Goal: Task Accomplishment & Management: Manage account settings

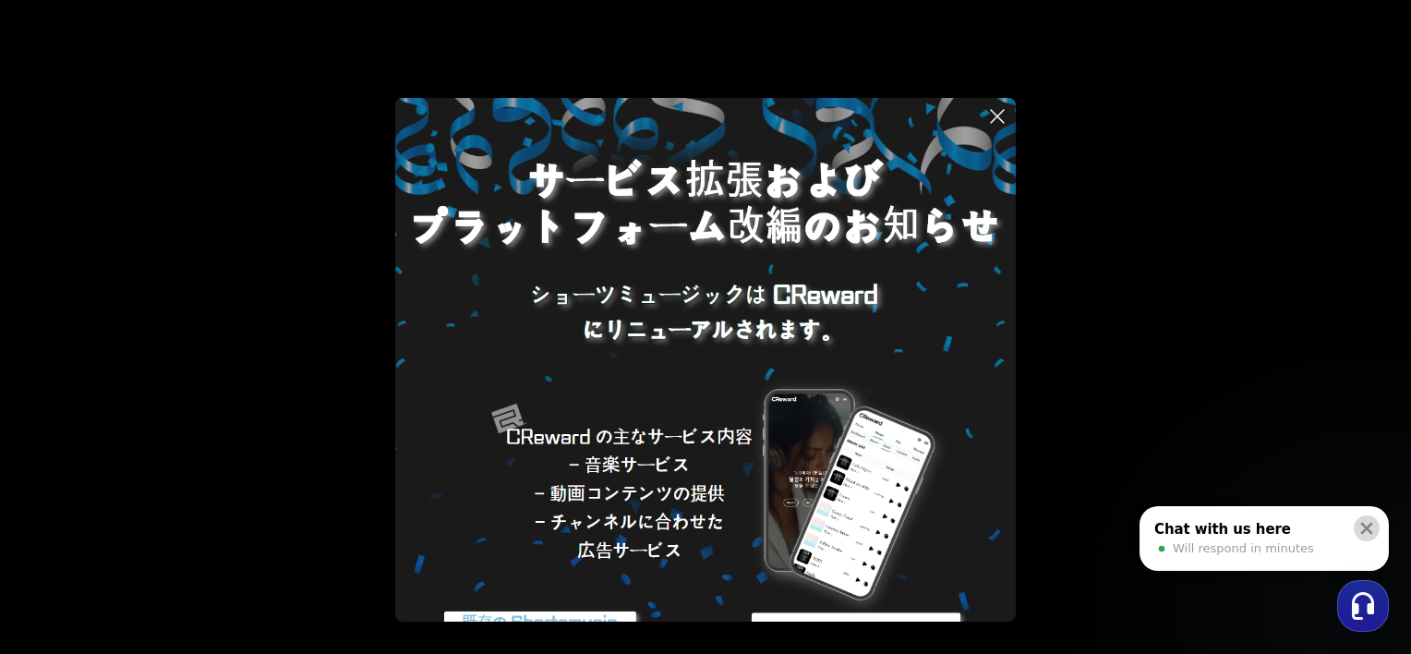
click at [1365, 525] on icon at bounding box center [1368, 529] width 12 height 12
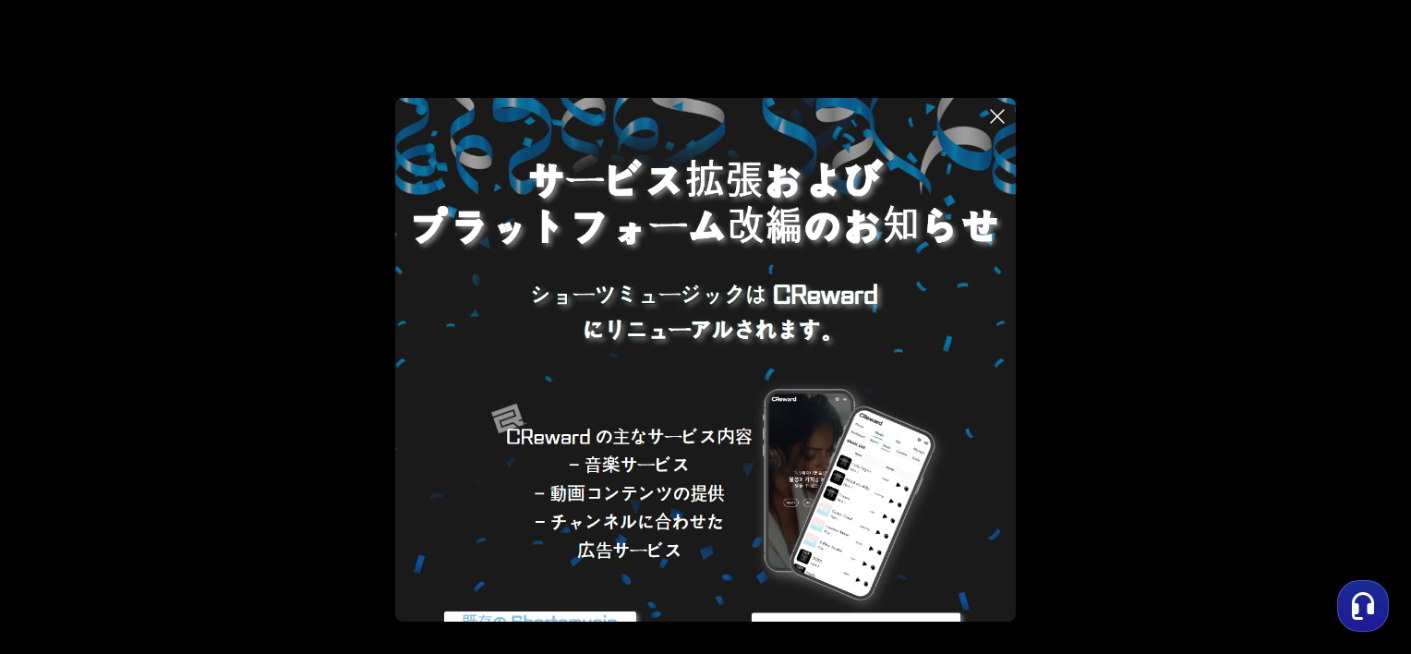
click at [1066, 337] on button at bounding box center [705, 327] width 1411 height 654
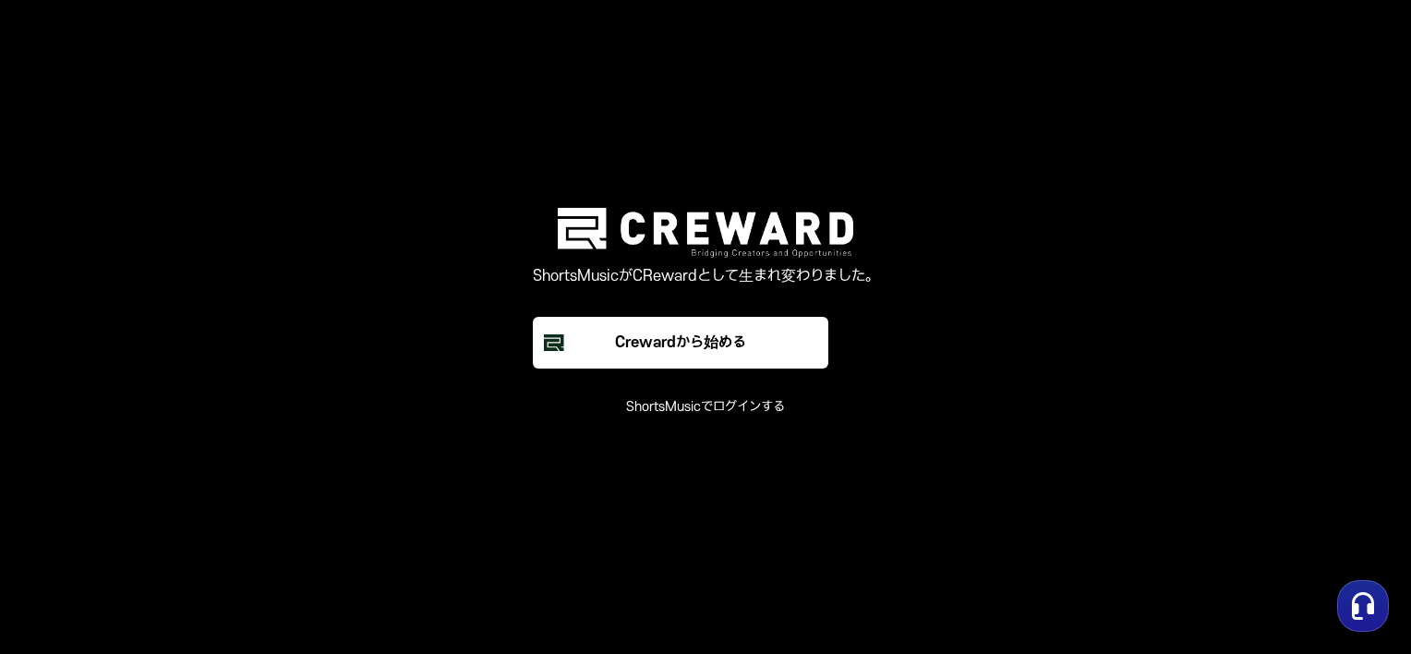
click at [719, 405] on button "ShortsMusicでログインする" at bounding box center [705, 407] width 159 height 18
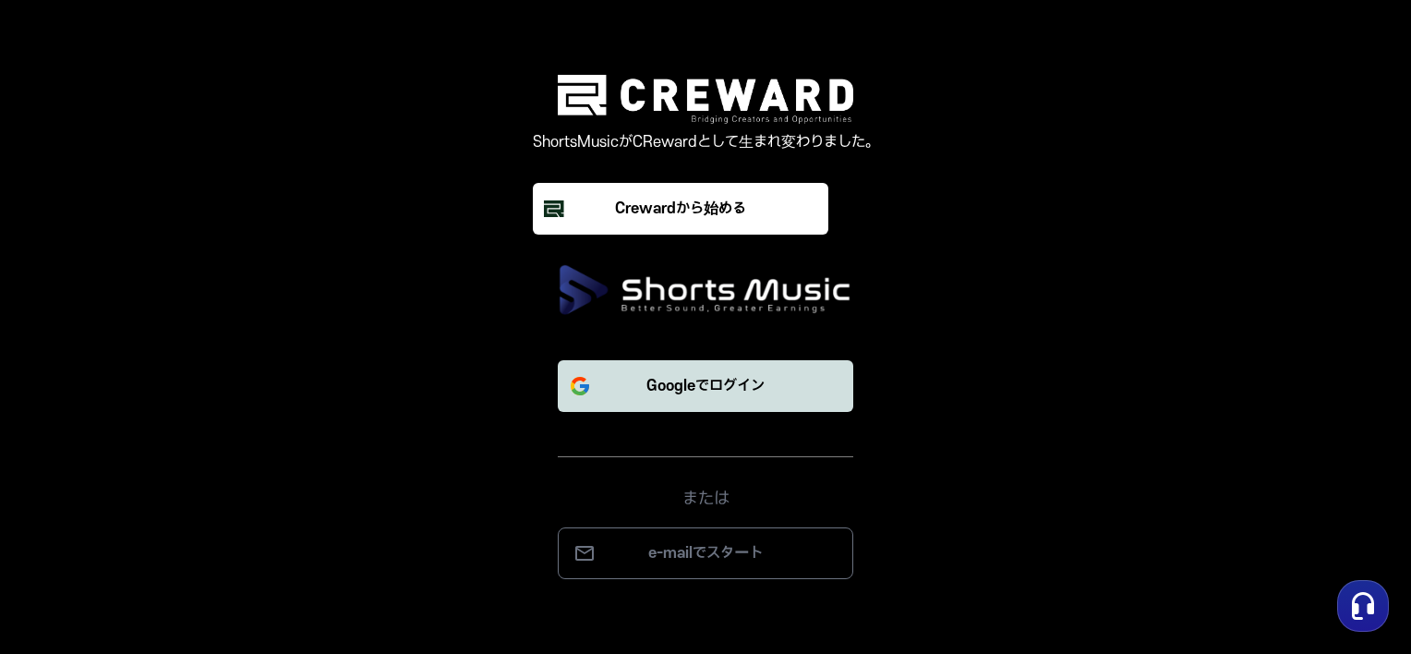
click at [704, 394] on p "Googleでログイン" at bounding box center [706, 386] width 118 height 22
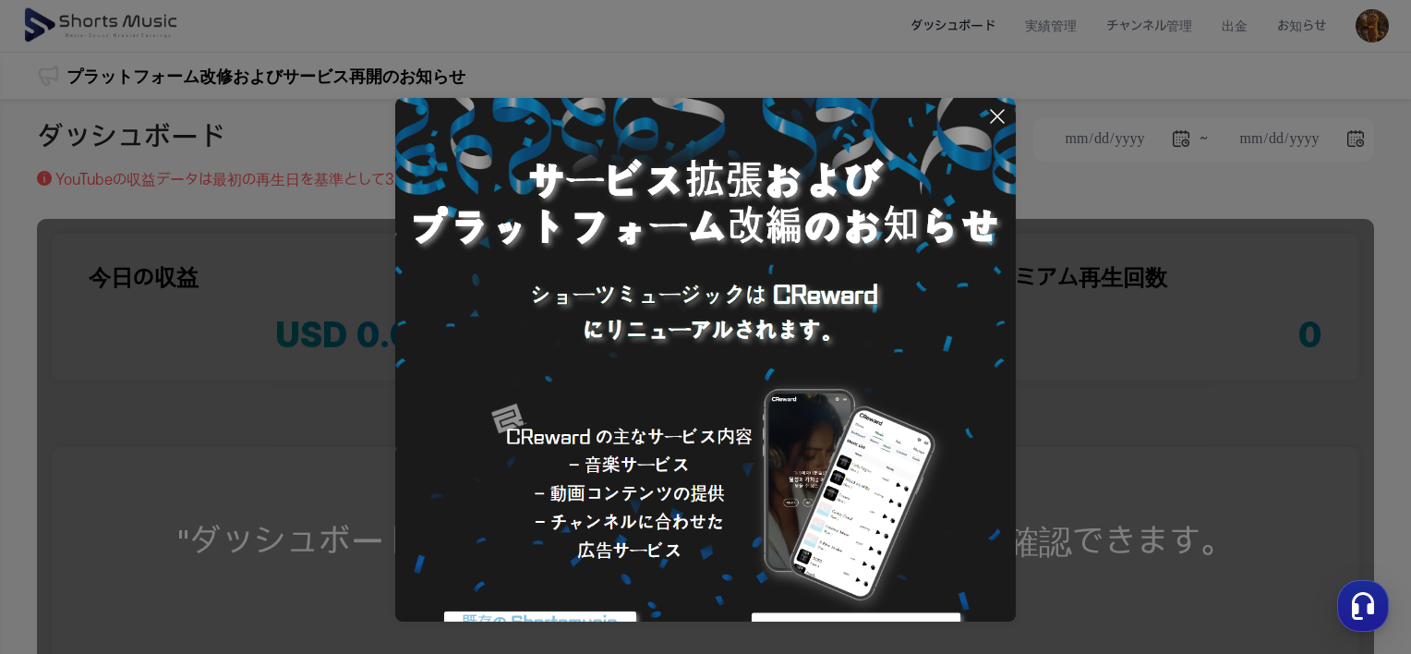
click at [998, 115] on icon at bounding box center [998, 116] width 22 height 22
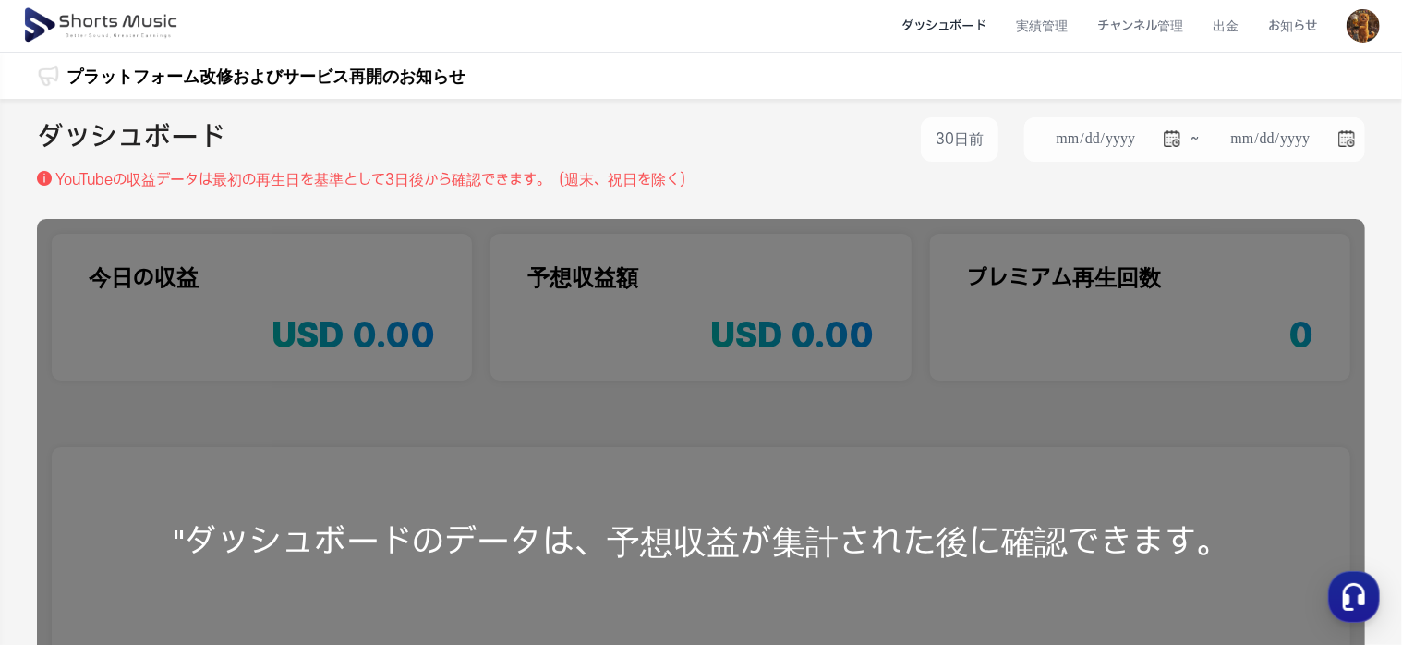
click at [967, 26] on li "ダッシュボード" at bounding box center [944, 26] width 115 height 49
click at [1046, 26] on li "実績管理" at bounding box center [1041, 26] width 81 height 49
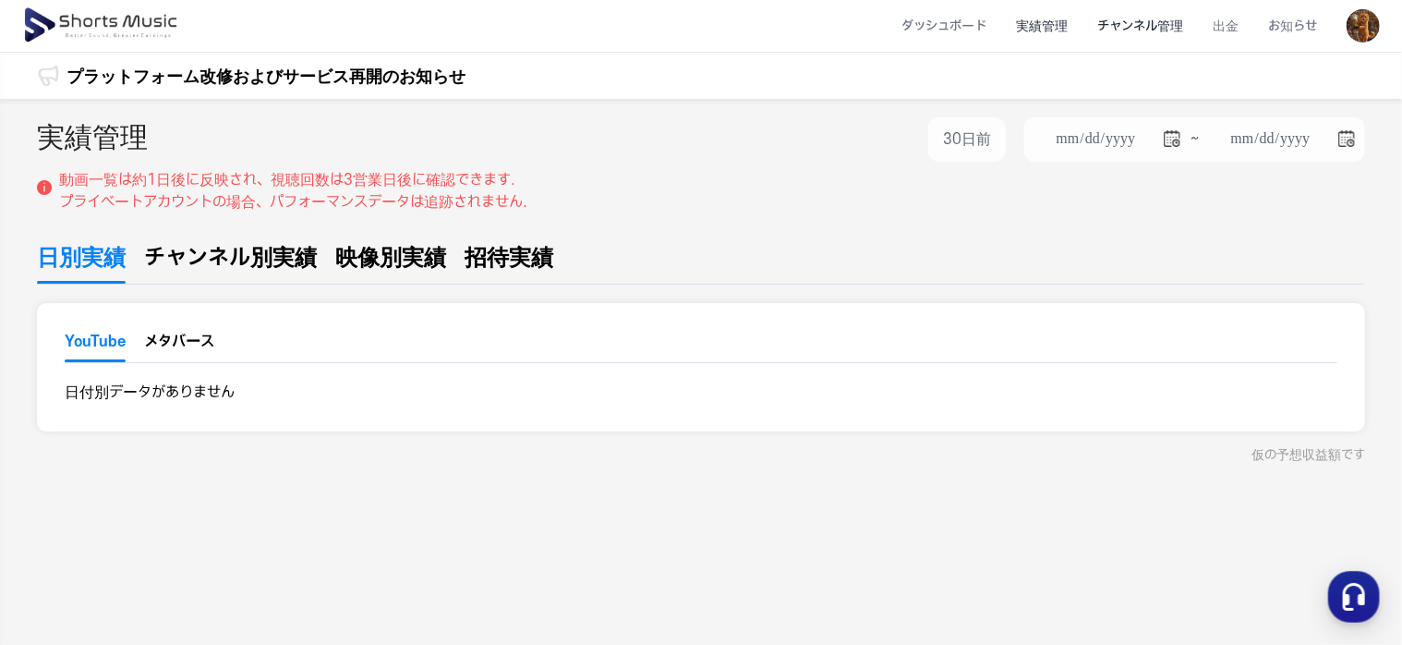
click at [1145, 29] on li "チャンネル管理" at bounding box center [1140, 26] width 115 height 49
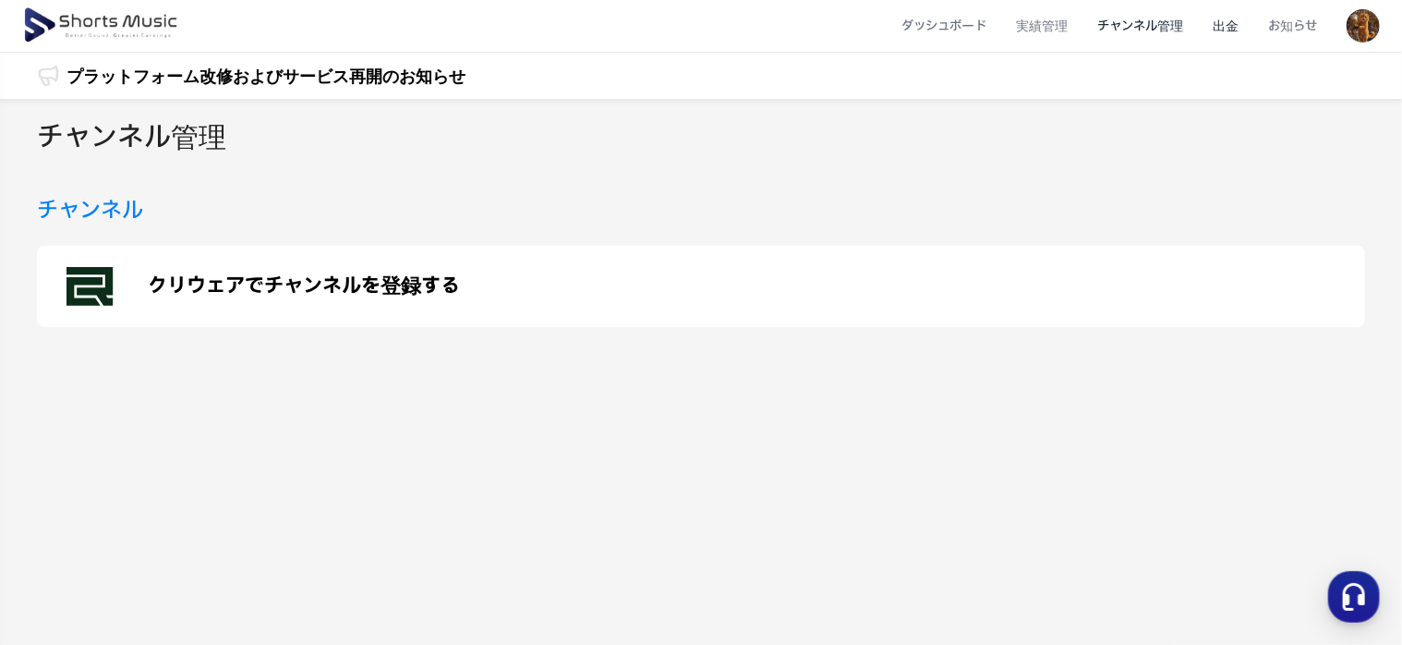
click at [1225, 28] on li "出金" at bounding box center [1225, 26] width 55 height 49
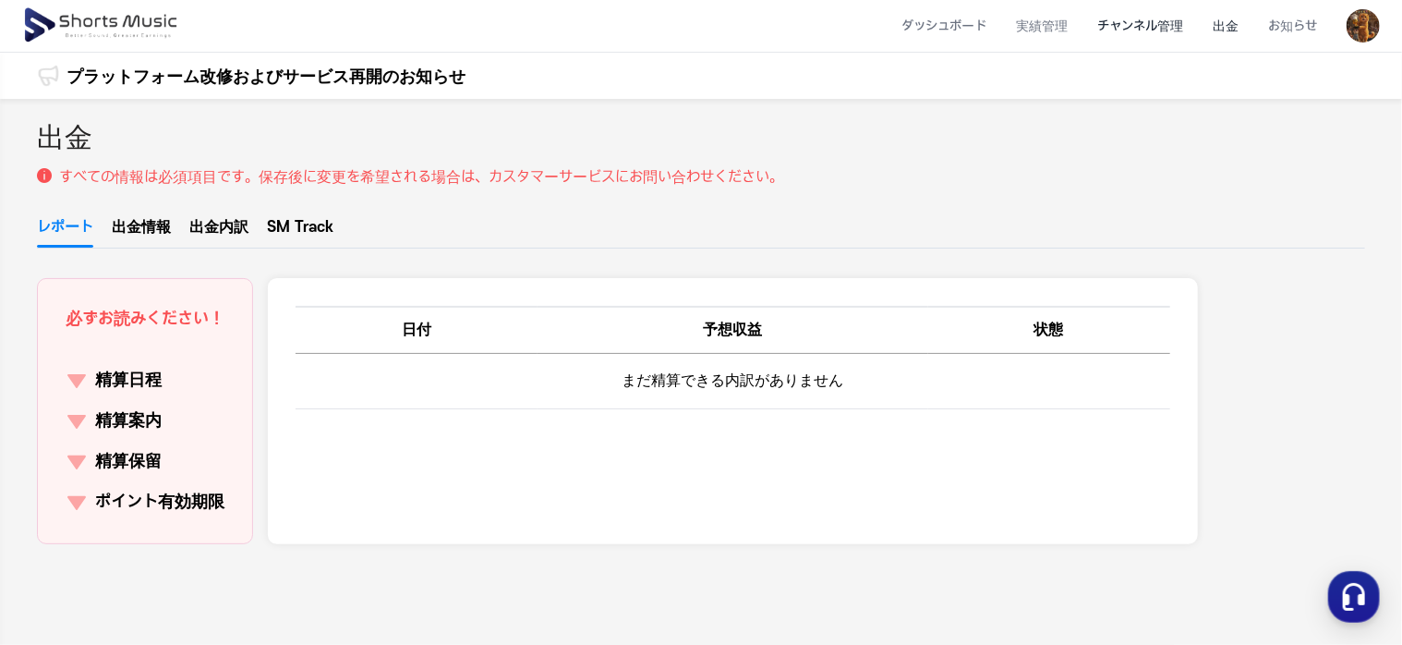
click at [1175, 22] on li "チャンネル管理" at bounding box center [1140, 26] width 115 height 49
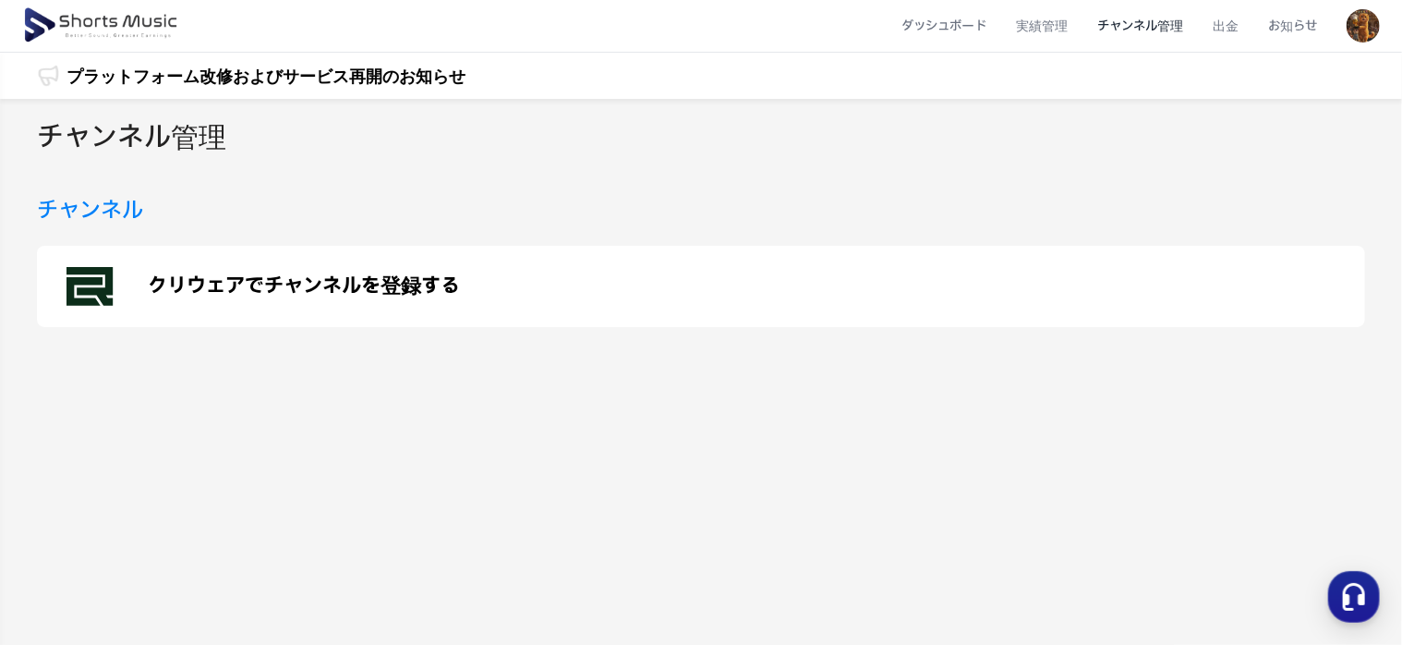
click at [126, 220] on h3 "チャンネル" at bounding box center [90, 210] width 106 height 33
click at [107, 210] on h3 "チャンネル" at bounding box center [90, 210] width 106 height 33
click at [253, 295] on p "クリウェアでチャンネルを登録する" at bounding box center [304, 286] width 312 height 22
